Goal: Task Accomplishment & Management: Manage account settings

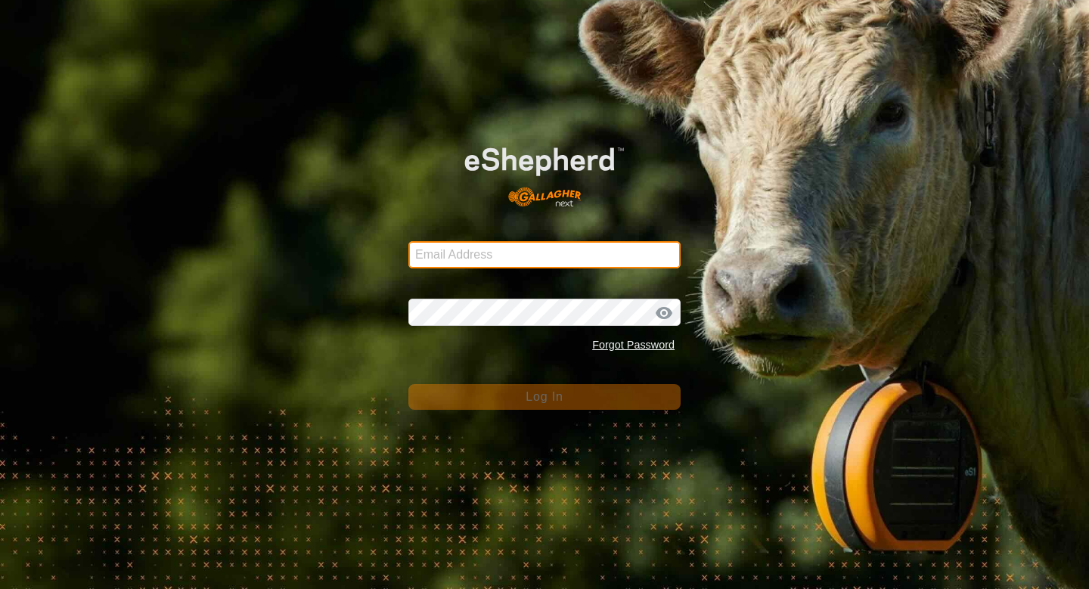
click at [521, 249] on input "Email Address" at bounding box center [544, 254] width 272 height 27
type input "[EMAIL_ADDRESS][DOMAIN_NAME]"
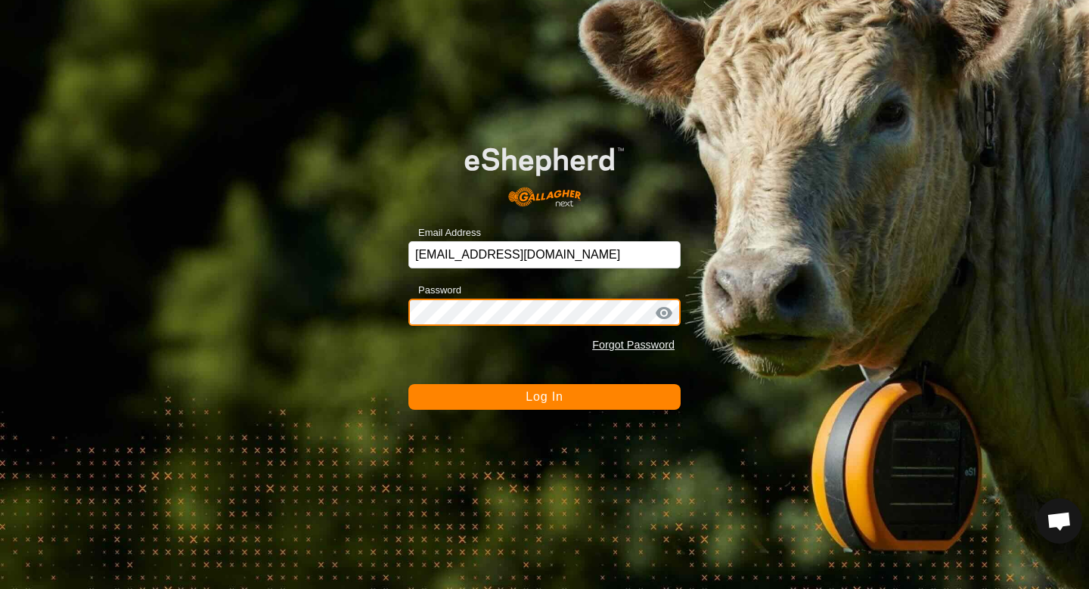
click at [408, 384] on button "Log In" at bounding box center [544, 397] width 272 height 26
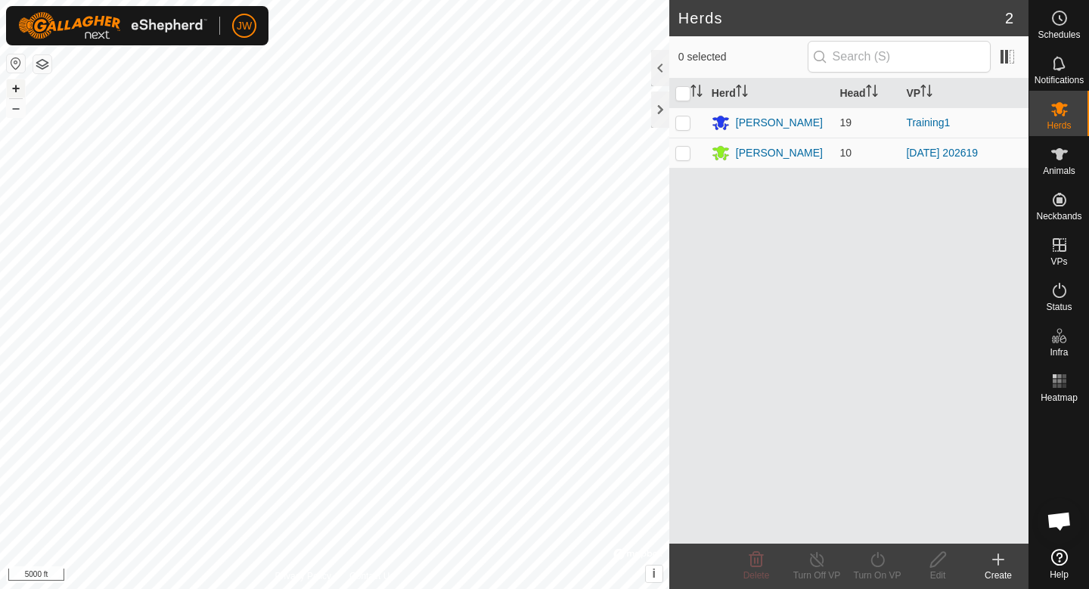
click at [14, 87] on button "+" at bounding box center [16, 88] width 18 height 18
click at [25, 89] on div "+ –" at bounding box center [16, 98] width 20 height 39
click at [19, 85] on button "+" at bounding box center [16, 88] width 18 height 18
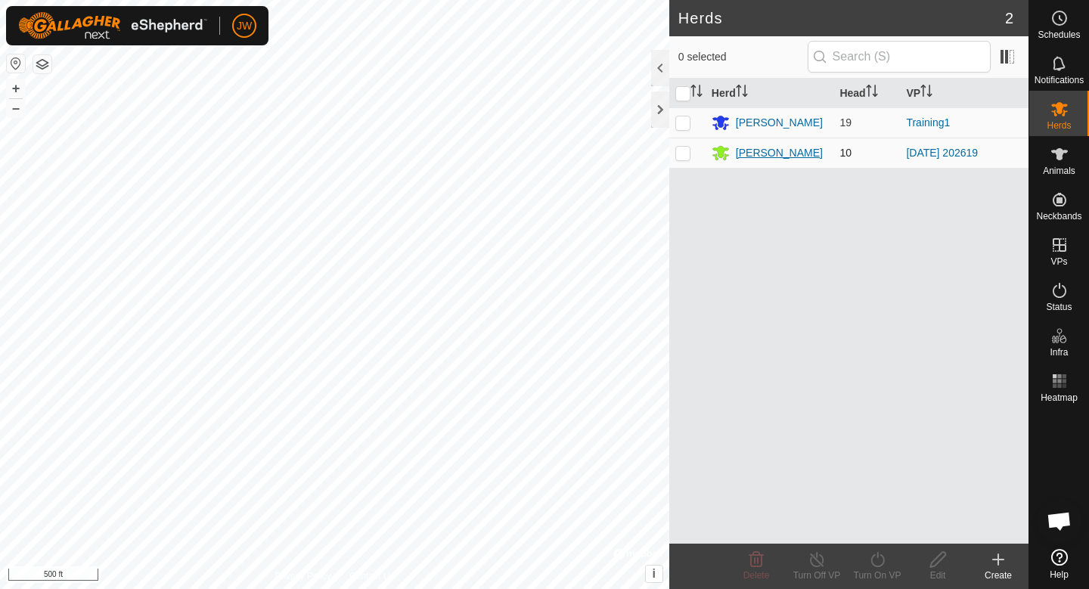
click at [761, 149] on div "[PERSON_NAME]" at bounding box center [779, 153] width 87 height 16
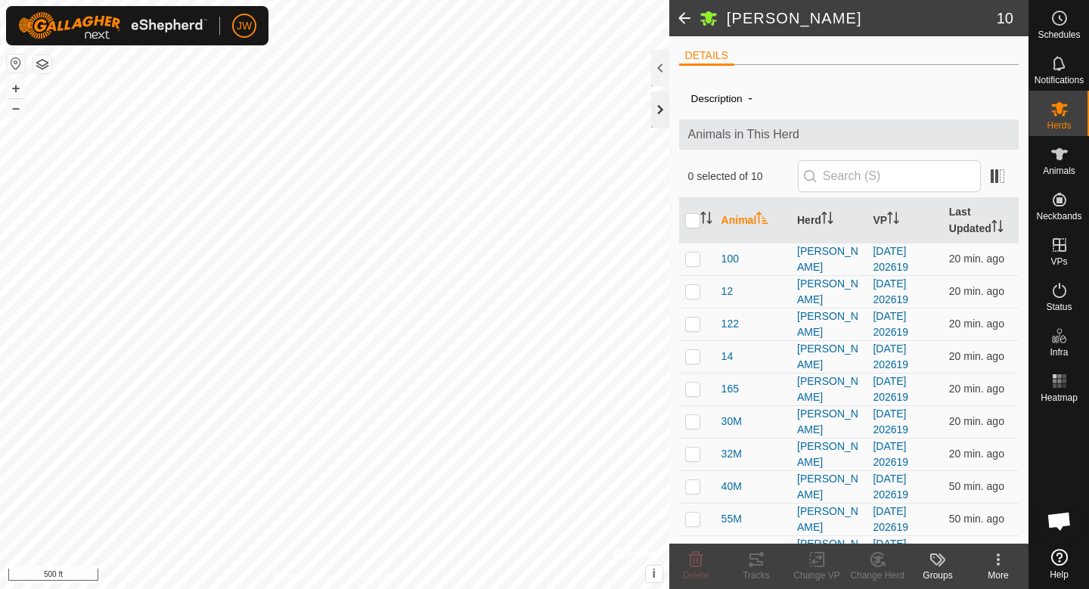
click at [657, 124] on div at bounding box center [660, 110] width 18 height 36
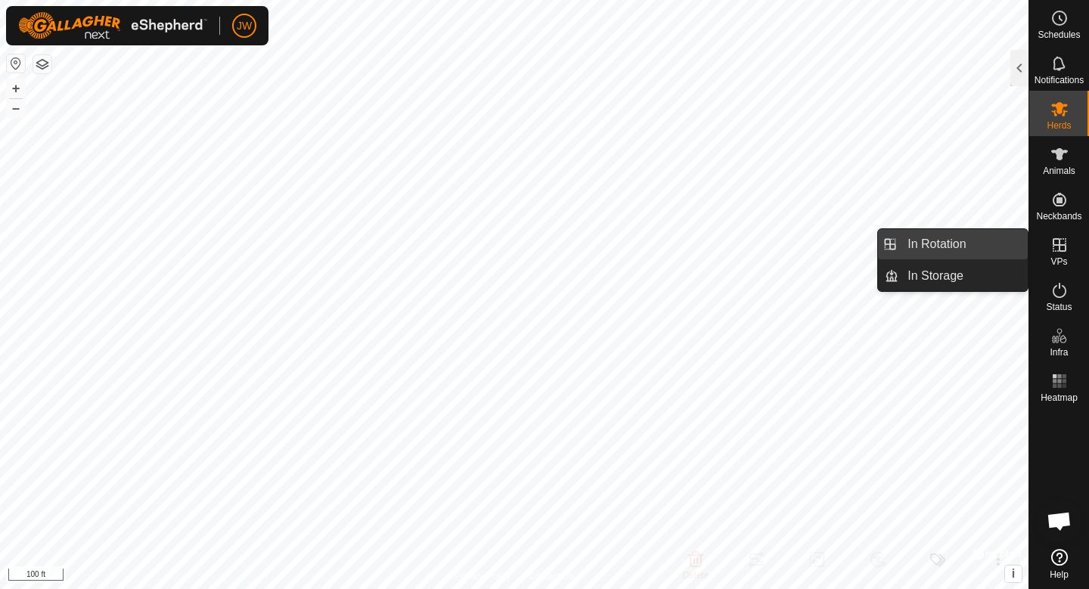
click at [942, 241] on span "In Rotation" at bounding box center [937, 244] width 58 height 18
click at [940, 249] on span "In Rotation" at bounding box center [937, 244] width 58 height 18
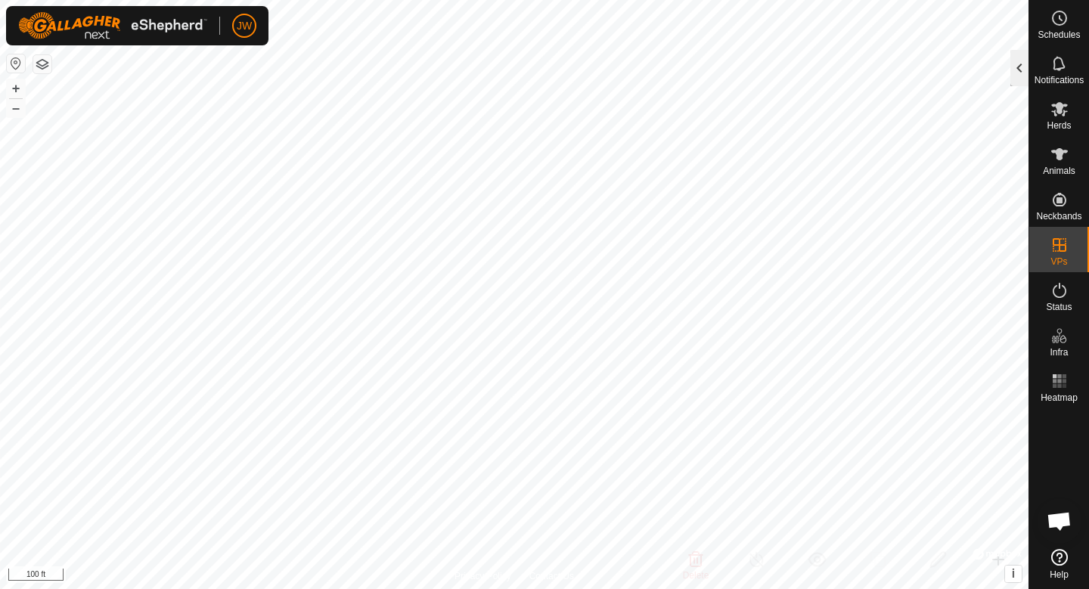
click at [1015, 65] on div at bounding box center [1019, 68] width 18 height 36
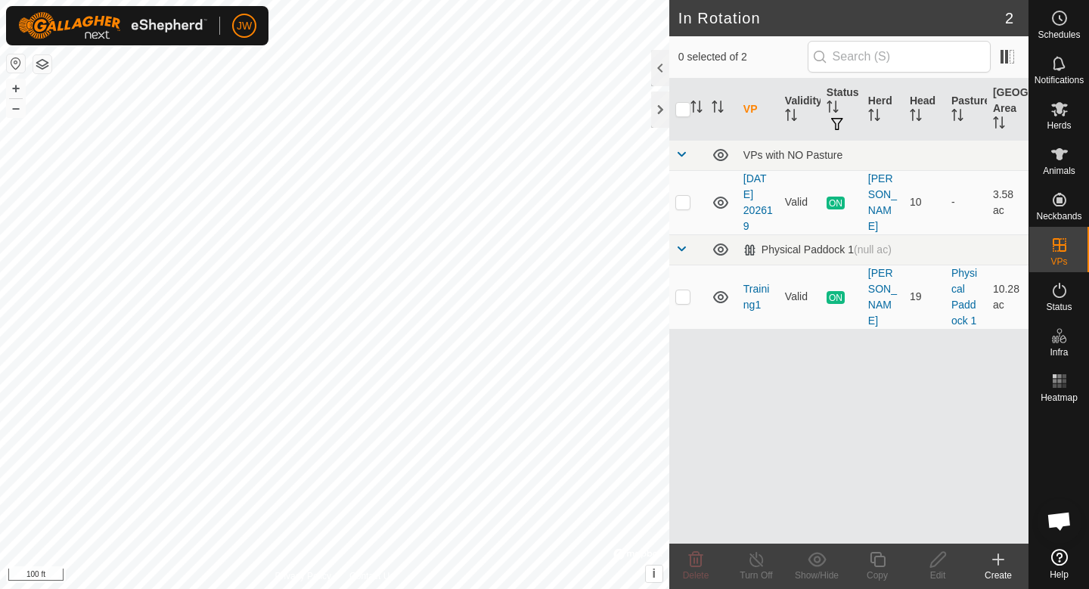
click at [990, 564] on icon at bounding box center [998, 560] width 18 height 18
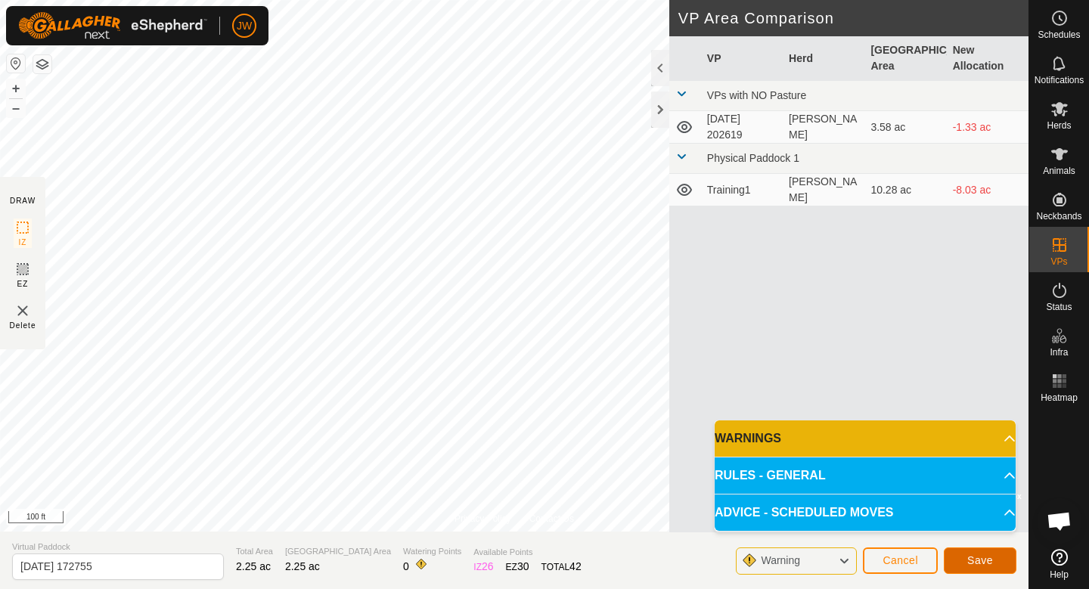
click at [981, 563] on span "Save" at bounding box center [980, 560] width 26 height 12
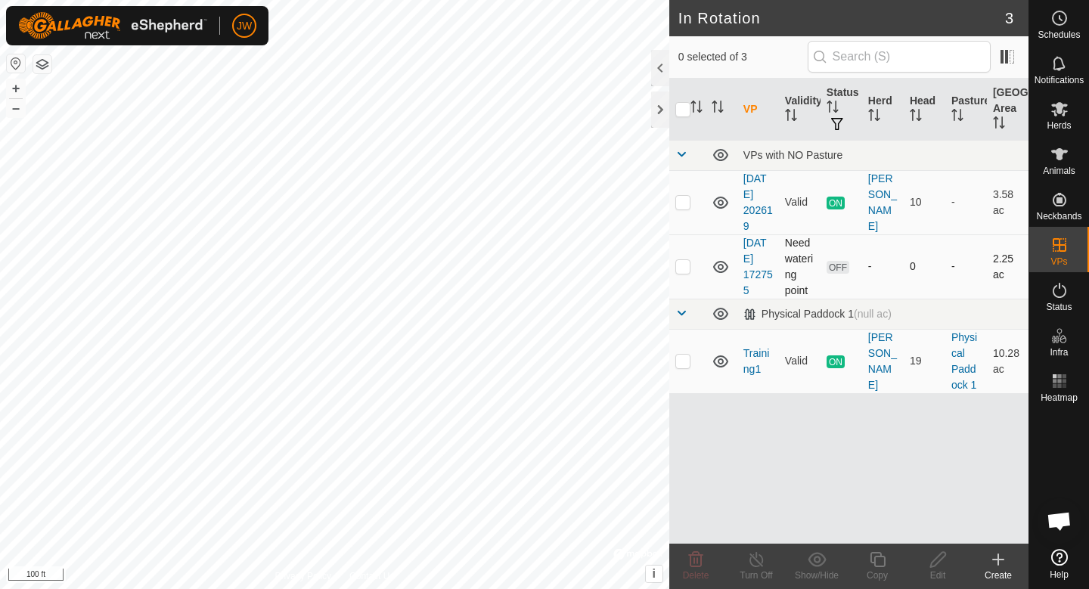
click at [684, 271] on p-checkbox at bounding box center [682, 266] width 15 height 12
checkbox input "true"
click at [946, 570] on div "Edit" at bounding box center [938, 576] width 61 height 14
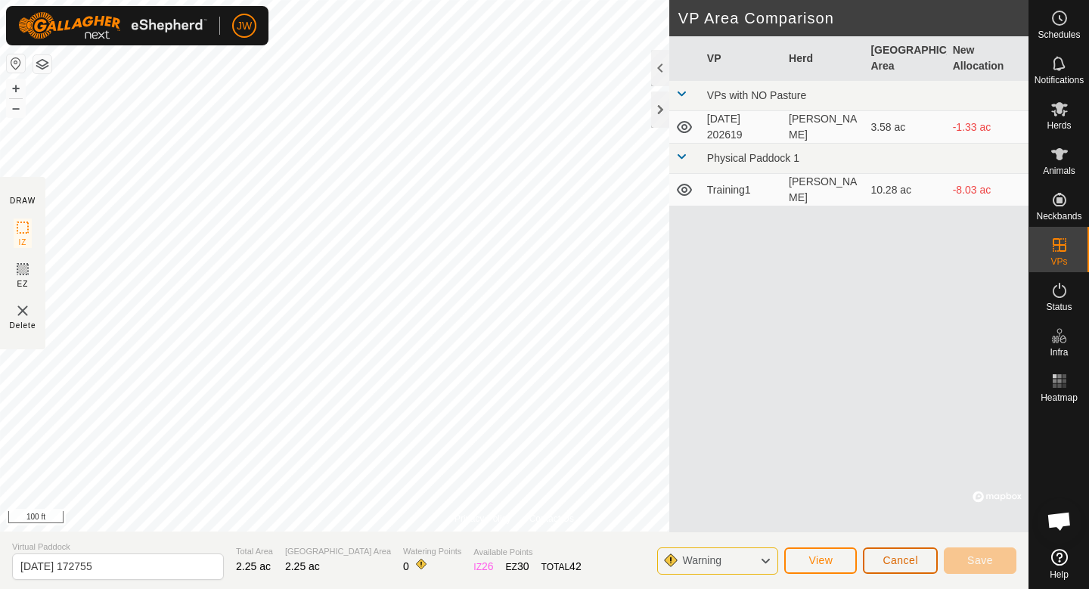
click at [902, 556] on span "Cancel" at bounding box center [901, 560] width 36 height 12
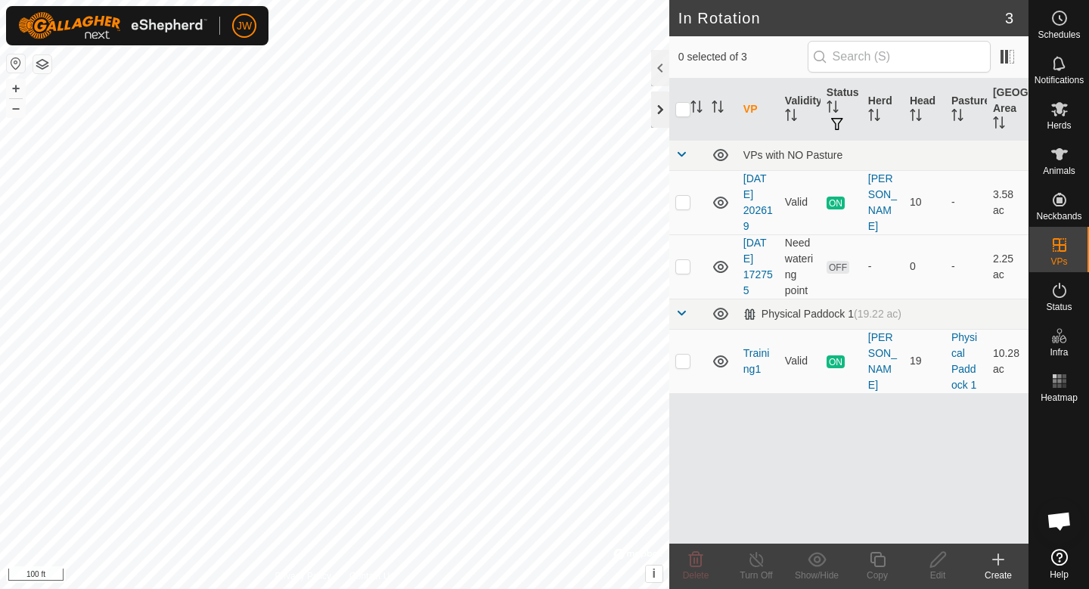
click at [657, 113] on div at bounding box center [660, 110] width 18 height 36
